Goal: Information Seeking & Learning: Check status

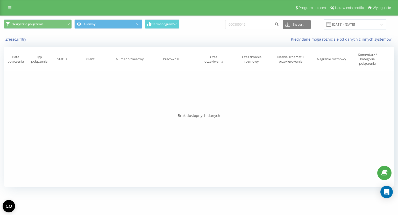
click at [248, 25] on input "600385049" at bounding box center [252, 24] width 55 height 9
click at [242, 22] on input "+48600342151" at bounding box center [252, 24] width 55 height 9
type input "600342151"
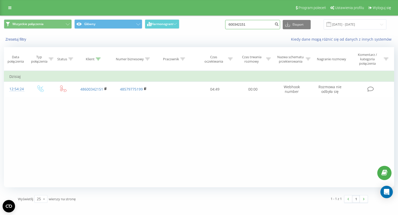
drag, startPoint x: 227, startPoint y: 23, endPoint x: 216, endPoint y: 23, distance: 11.1
click at [212, 23] on div "Wszystkie połączenia Główny Harmonogram 600342151 Eksport .csv .xls .xlsx 23.06…" at bounding box center [199, 24] width 390 height 10
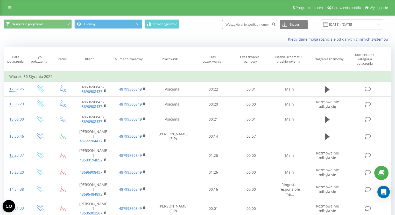
click at [249, 25] on input at bounding box center [249, 24] width 55 height 9
paste input "+48501280774"
click at [240, 23] on input "+48501280774" at bounding box center [249, 24] width 55 height 9
type input "501280774"
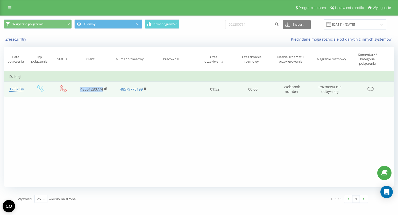
drag, startPoint x: 89, startPoint y: 89, endPoint x: 104, endPoint y: 89, distance: 15.0
click at [104, 89] on td "48501280774" at bounding box center [94, 89] width 40 height 15
copy link "48501280774"
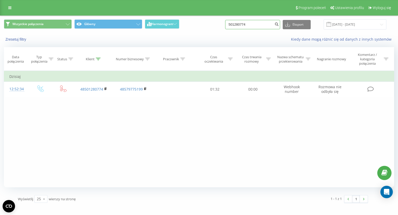
click at [253, 24] on input "501280774" at bounding box center [252, 24] width 55 height 9
paste input "+48600342151"
click at [242, 23] on input "+48600342151" at bounding box center [252, 24] width 55 height 9
type input "600342151"
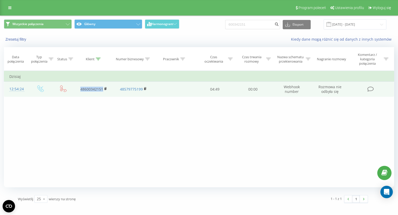
drag, startPoint x: 79, startPoint y: 88, endPoint x: 108, endPoint y: 88, distance: 29.3
click at [108, 88] on td "48600342151" at bounding box center [94, 89] width 40 height 15
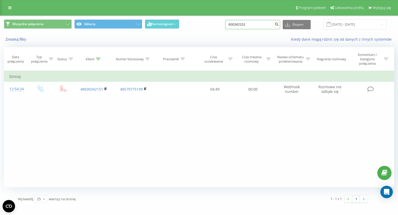
click at [257, 25] on input "600342151" at bounding box center [252, 24] width 55 height 9
paste input "+48605032986"
click at [241, 24] on input "+48605032986" at bounding box center [252, 24] width 55 height 9
type input "605032986"
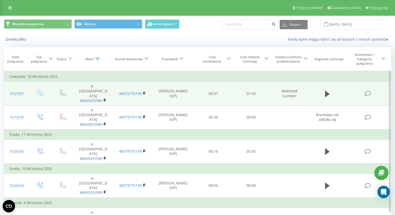
click at [323, 88] on td at bounding box center [327, 94] width 36 height 24
click at [327, 91] on icon at bounding box center [327, 94] width 5 height 6
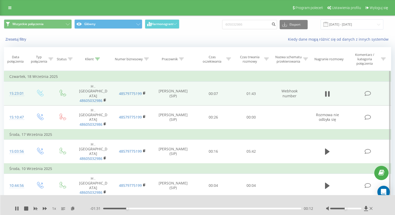
click at [110, 210] on div "- 01:31 00:12 00:12" at bounding box center [201, 208] width 223 height 5
click at [109, 210] on div "00:13" at bounding box center [202, 209] width 198 height 2
click at [16, 207] on icon at bounding box center [15, 209] width 1 height 4
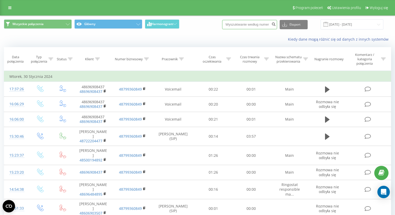
click at [242, 26] on input at bounding box center [249, 24] width 55 height 9
paste input "[PHONE_NUMBER]"
drag, startPoint x: 240, startPoint y: 26, endPoint x: 220, endPoint y: 20, distance: 21.6
click at [220, 20] on div "Wszystkie połączenia Główny Harmonogram +48 607 691 225 Eksport .csv .xls .xlsx…" at bounding box center [197, 24] width 387 height 10
click at [239, 22] on input "607 691 225" at bounding box center [249, 24] width 55 height 9
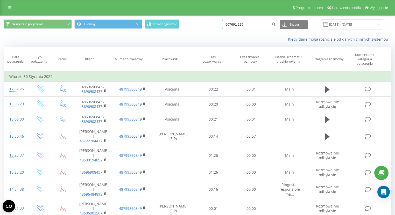
click at [246, 24] on input "607691 225" at bounding box center [249, 24] width 55 height 9
click at [245, 24] on input "607691 225" at bounding box center [249, 24] width 55 height 9
type input "607691225"
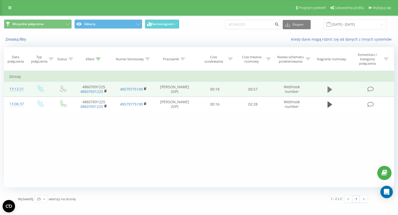
click at [331, 89] on icon at bounding box center [330, 90] width 5 height 6
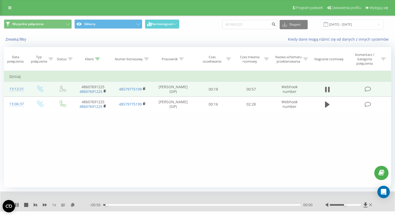
click at [304, 176] on div "Filtruj według warunków Jest równe Wprowadź wartość Anuluj OK Filtruj według wa…" at bounding box center [197, 129] width 387 height 117
drag, startPoint x: 351, startPoint y: 205, endPoint x: 372, endPoint y: 204, distance: 21.0
click at [372, 204] on div at bounding box center [350, 205] width 48 height 5
click at [350, 160] on div "Filtruj według warunków Jest równe Wprowadź wartość Anuluj OK Filtruj według wa…" at bounding box center [197, 129] width 387 height 117
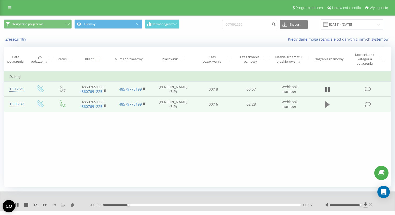
click at [326, 108] on icon at bounding box center [327, 104] width 5 height 7
click at [260, 205] on div "00:00" at bounding box center [202, 206] width 198 height 2
click at [17, 205] on icon at bounding box center [17, 205] width 4 height 4
click at [267, 205] on div "02:08" at bounding box center [202, 206] width 198 height 2
click at [15, 205] on icon at bounding box center [16, 205] width 3 height 4
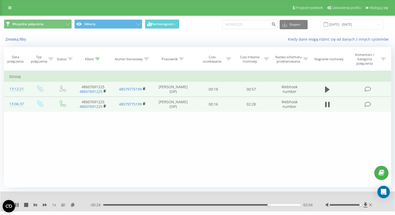
click at [262, 205] on div "02:04" at bounding box center [202, 206] width 198 height 2
click at [250, 205] on div "02:00" at bounding box center [202, 206] width 198 height 2
drag, startPoint x: 258, startPoint y: 205, endPoint x: 271, endPoint y: 205, distance: 12.7
click at [259, 205] on div "01:57" at bounding box center [202, 206] width 198 height 2
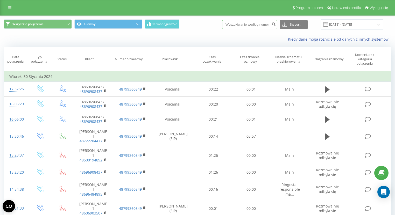
click at [266, 28] on input at bounding box center [249, 24] width 55 height 9
paste input "48511385956"
click at [235, 26] on input "48511385956" at bounding box center [249, 24] width 55 height 9
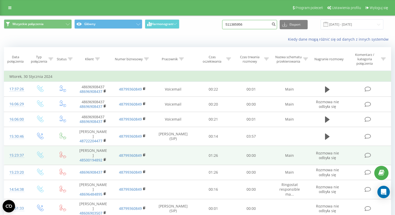
type input "511385956"
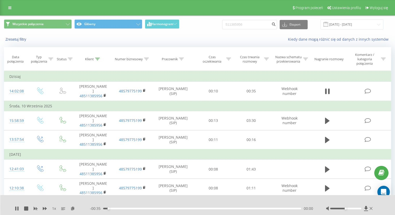
click at [268, 43] on div "Zresetuj filtry Kiedy dane mogą różnić się od danych z innych systemów" at bounding box center [197, 39] width 395 height 12
drag, startPoint x: 347, startPoint y: 209, endPoint x: 280, endPoint y: 184, distance: 72.0
click at [365, 210] on div at bounding box center [350, 208] width 48 height 5
drag, startPoint x: 146, startPoint y: 210, endPoint x: 151, endPoint y: 210, distance: 5.4
click at [147, 210] on div "00:05" at bounding box center [202, 209] width 198 height 2
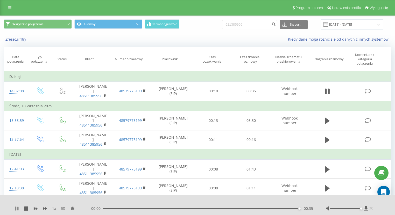
click at [16, 210] on icon at bounding box center [17, 209] width 4 height 4
click at [246, 24] on input "511385956" at bounding box center [249, 24] width 55 height 9
paste input "[PHONE_NUMBER]"
drag, startPoint x: 239, startPoint y: 26, endPoint x: 217, endPoint y: 24, distance: 21.9
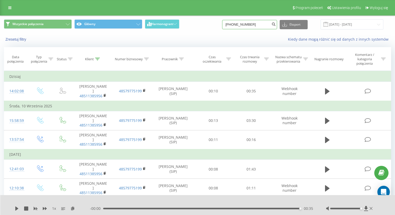
click at [217, 24] on div "Wszystkie połączenia Główny Harmonogram +48 513 784 022 Eksport .csv .xls .xlsx…" at bounding box center [197, 24] width 387 height 10
click at [241, 24] on input "513 784 022" at bounding box center [249, 24] width 55 height 9
click at [246, 24] on input "513784 022" at bounding box center [249, 24] width 55 height 9
type input "513784022"
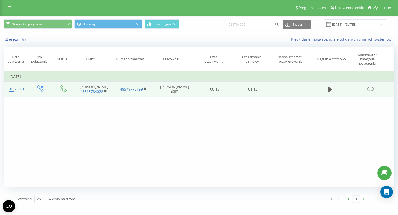
click at [336, 89] on td at bounding box center [330, 89] width 37 height 15
click at [330, 89] on icon at bounding box center [330, 90] width 5 height 6
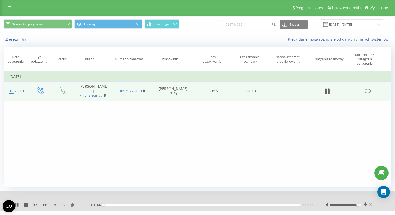
drag, startPoint x: 347, startPoint y: 205, endPoint x: 373, endPoint y: 208, distance: 25.6
click at [372, 206] on div at bounding box center [350, 205] width 48 height 5
click at [45, 204] on icon at bounding box center [45, 205] width 4 height 3
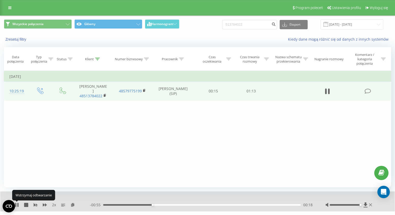
drag, startPoint x: 18, startPoint y: 206, endPoint x: 46, endPoint y: 157, distance: 56.3
click at [18, 206] on icon at bounding box center [17, 205] width 1 height 4
click at [104, 95] on rect at bounding box center [105, 96] width 2 height 2
